Goal: Find specific page/section: Find specific page/section

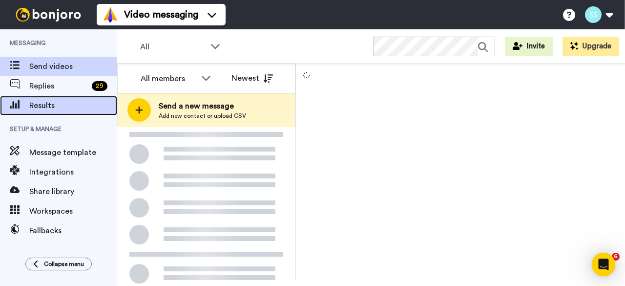
click at [44, 110] on span "Results" at bounding box center [73, 106] width 88 height 12
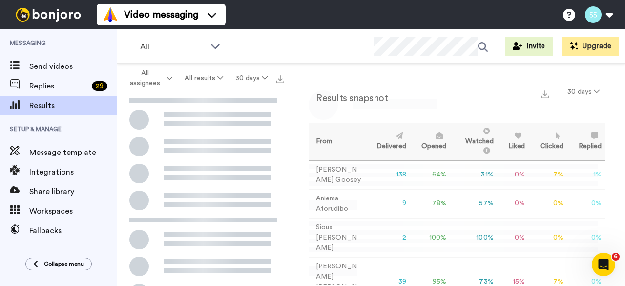
click at [218, 51] on div "All" at bounding box center [180, 47] width 97 height 20
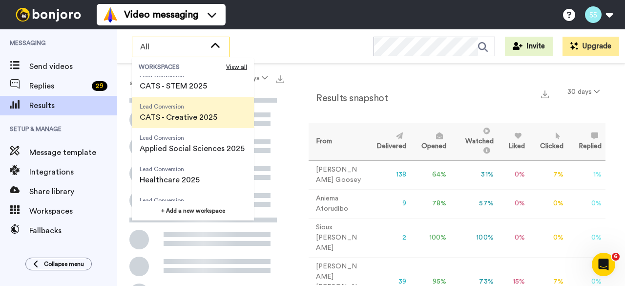
scroll to position [147, 0]
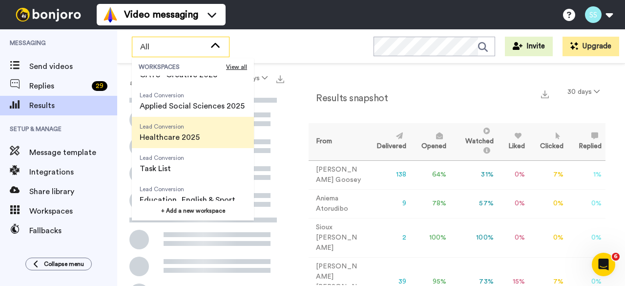
click at [184, 133] on span "Healthcare 2025" at bounding box center [170, 137] width 60 height 12
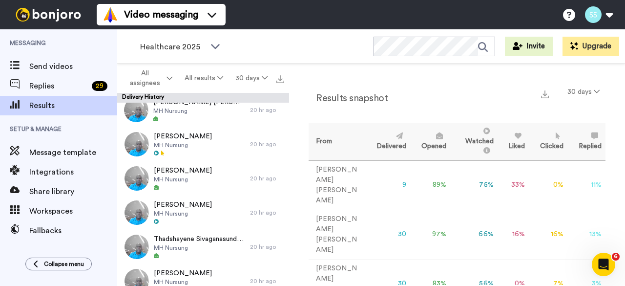
scroll to position [0, 0]
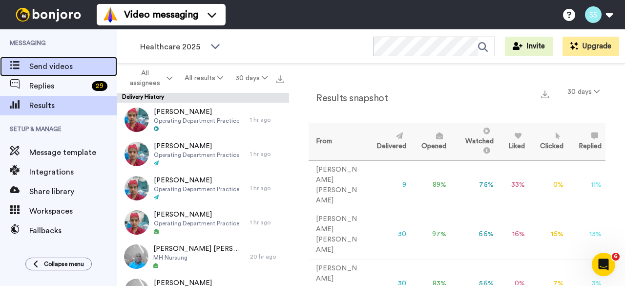
click at [47, 63] on span "Send videos" at bounding box center [73, 67] width 88 height 12
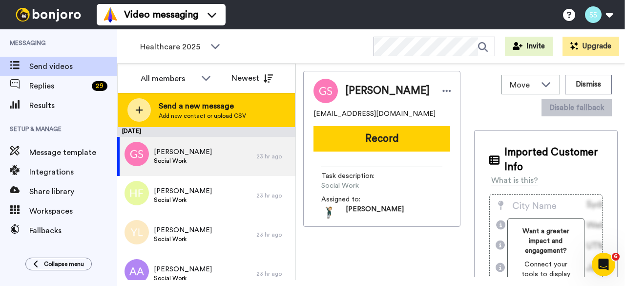
click at [143, 110] on icon at bounding box center [139, 110] width 8 height 9
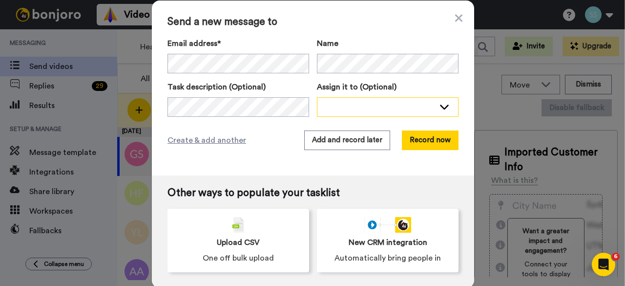
click at [408, 102] on div at bounding box center [379, 107] width 109 height 10
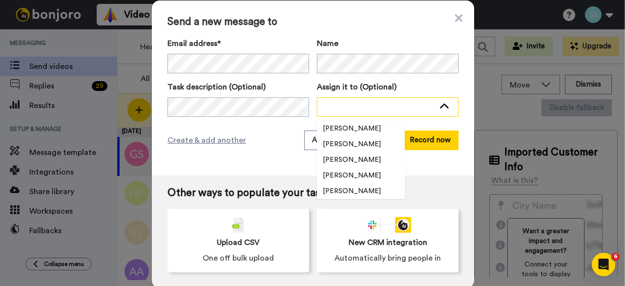
click at [409, 109] on div at bounding box center [379, 107] width 109 height 10
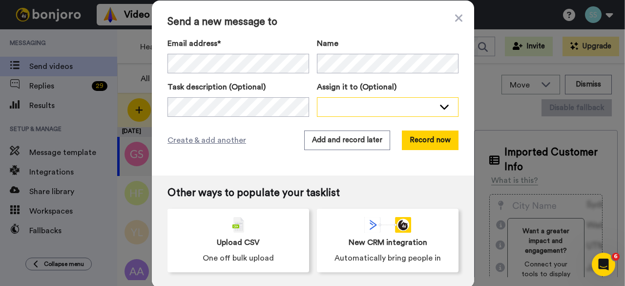
click at [446, 107] on div at bounding box center [388, 107] width 141 height 18
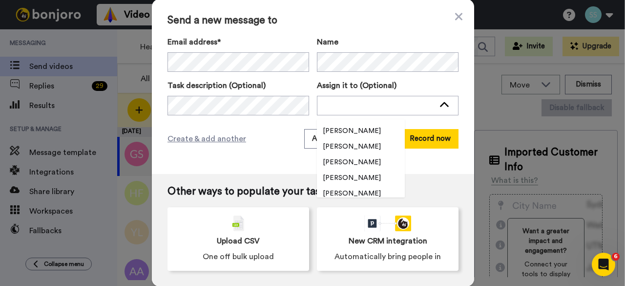
scroll to position [1485, 0]
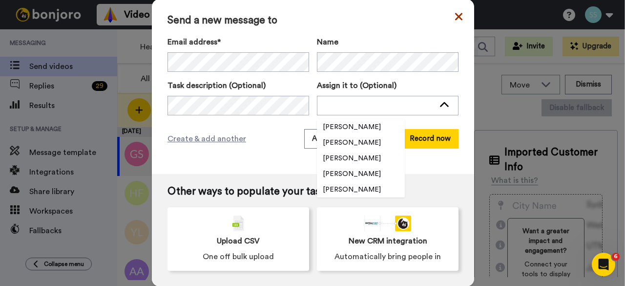
click at [455, 18] on icon at bounding box center [458, 16] width 7 height 7
